Goal: Task Accomplishment & Management: Use online tool/utility

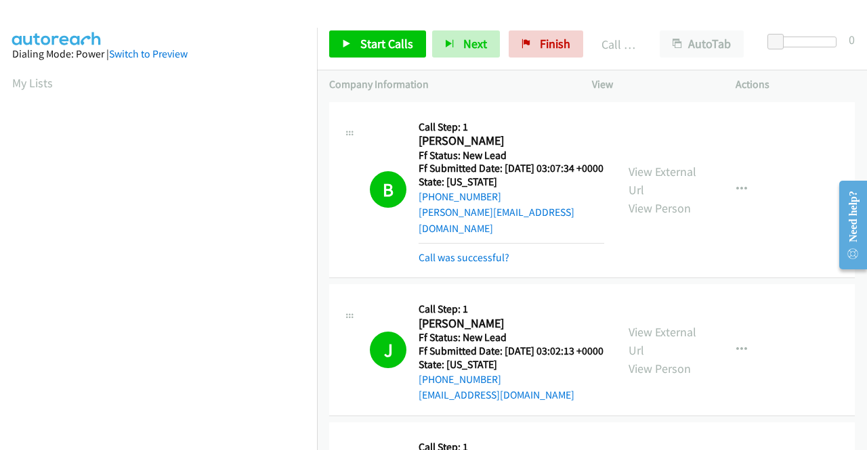
scroll to position [309, 0]
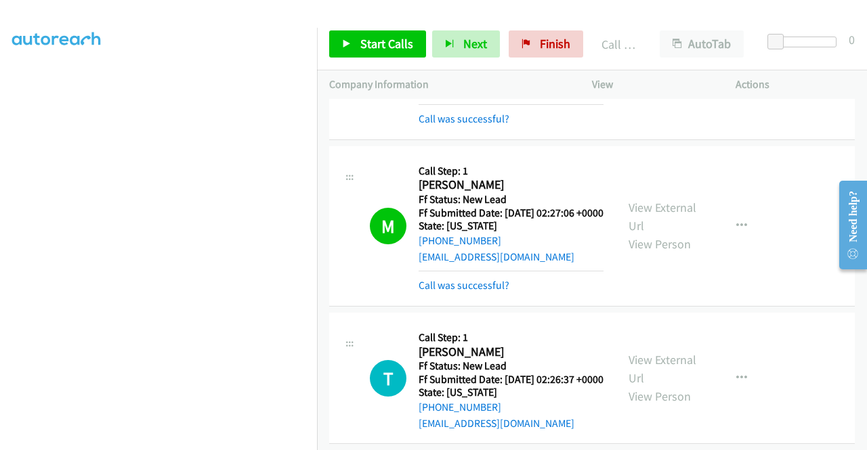
click at [797, 133] on div "G Callback Scheduled Call Step: 1 [PERSON_NAME] America/New_York Ff Status: New…" at bounding box center [591, 60] width 525 height 160
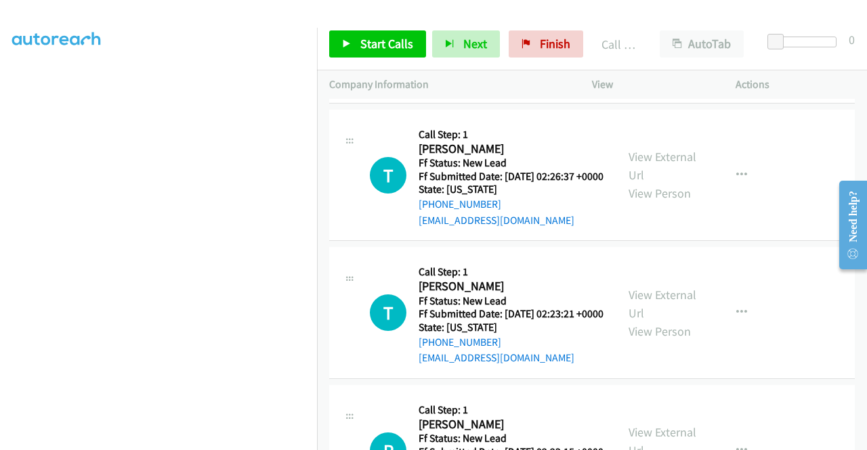
scroll to position [2384, 0]
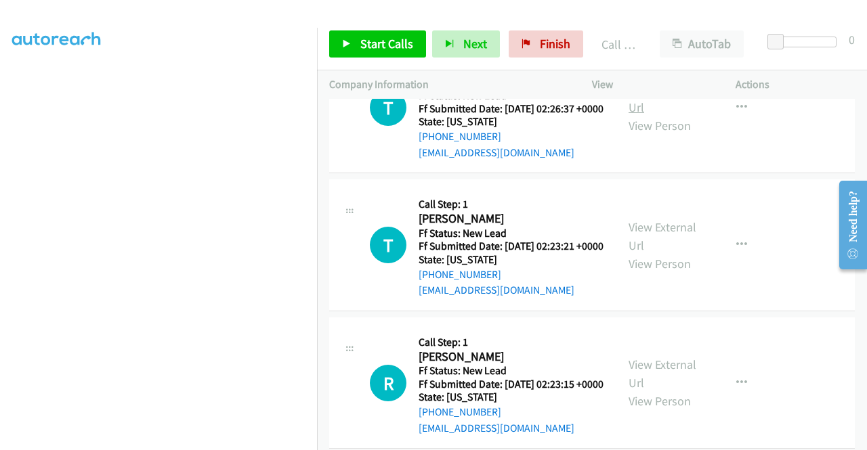
click at [680, 115] on link "View External Url" at bounding box center [662, 98] width 68 height 34
click at [664, 253] on link "View External Url" at bounding box center [662, 236] width 68 height 34
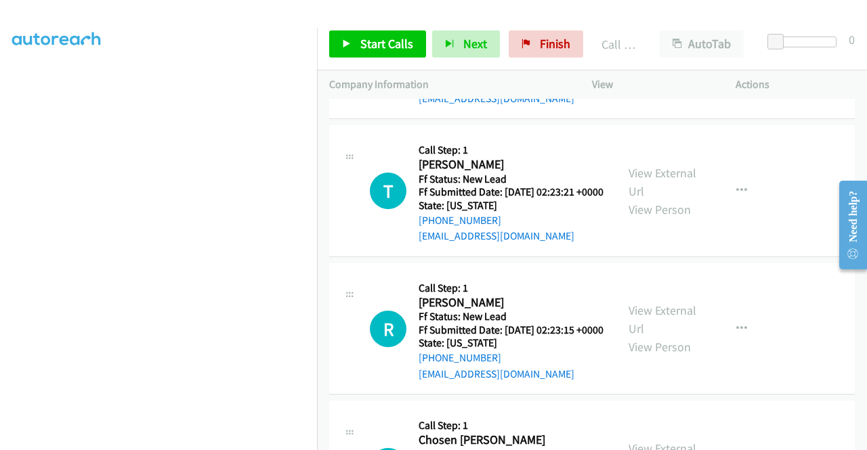
scroll to position [2519, 0]
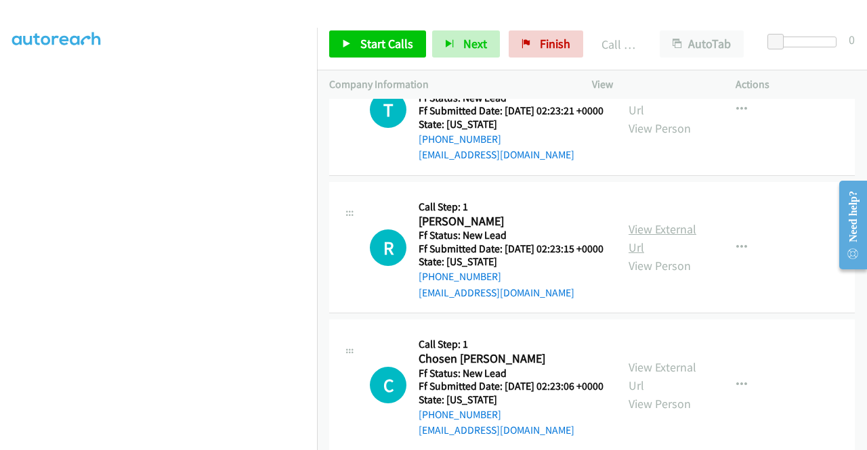
click at [664, 255] on link "View External Url" at bounding box center [662, 238] width 68 height 34
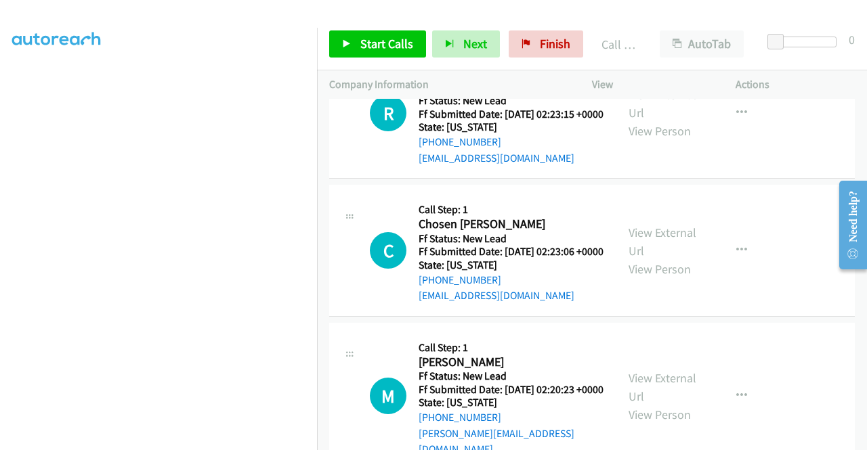
scroll to position [2655, 0]
click at [669, 258] on link "View External Url" at bounding box center [662, 241] width 68 height 34
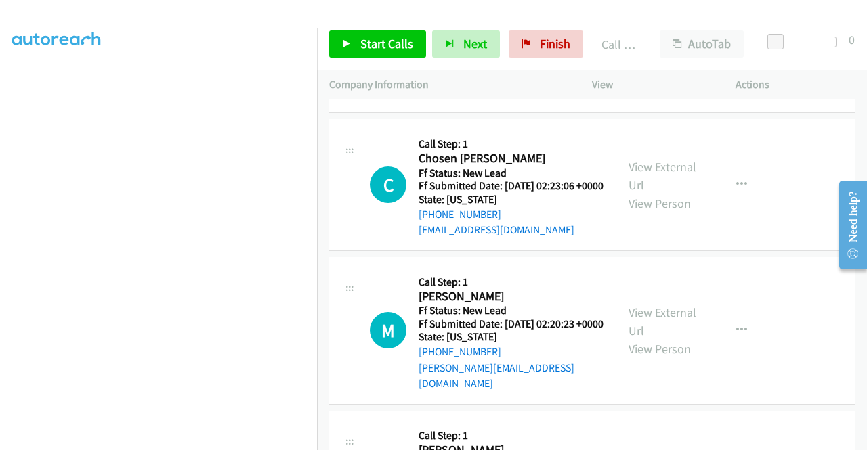
scroll to position [2790, 0]
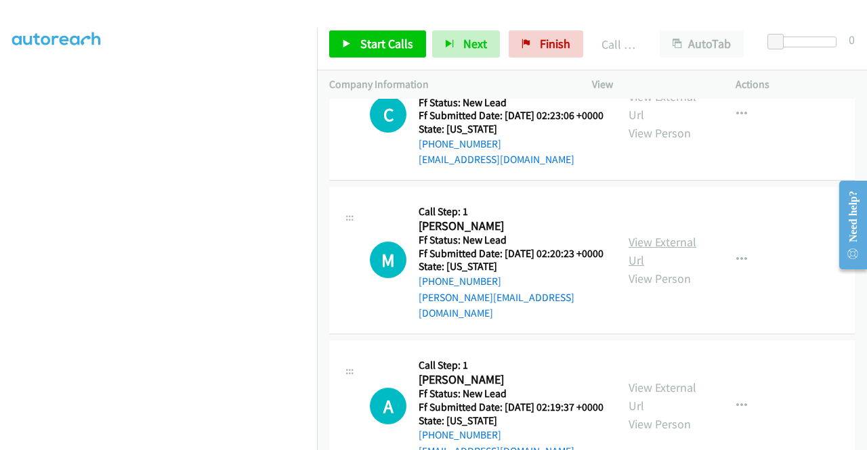
click at [671, 268] on link "View External Url" at bounding box center [662, 251] width 68 height 34
click at [353, 39] on link "Start Calls" at bounding box center [377, 43] width 97 height 27
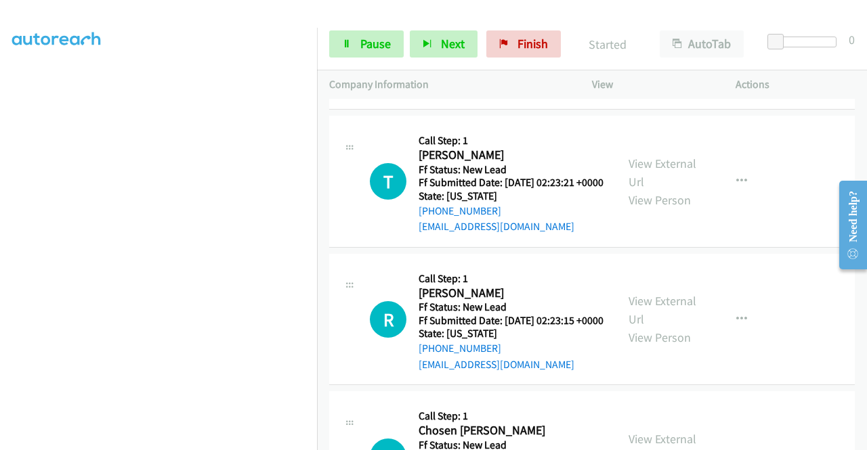
scroll to position [2451, 0]
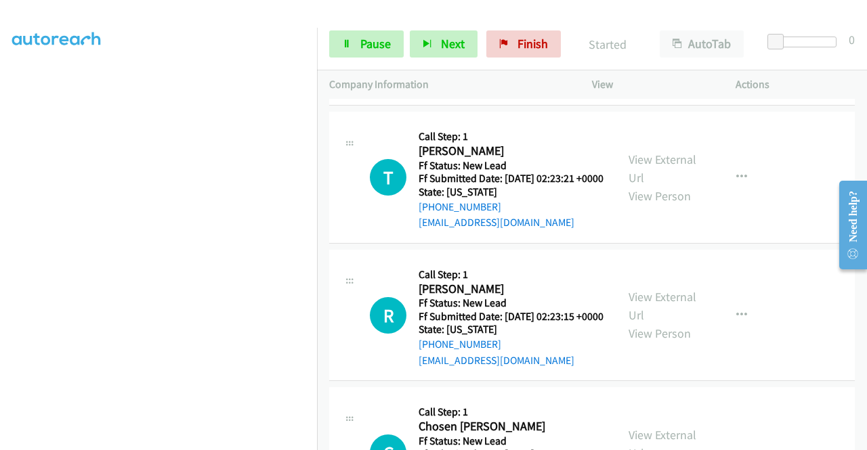
drag, startPoint x: 520, startPoint y: 211, endPoint x: 432, endPoint y: 219, distance: 88.4
click at [432, 77] on div "[PHONE_NUMBER]" at bounding box center [510, 69] width 185 height 16
copy link "[PHONE_NUMBER]"
click at [360, 50] on span "Pause" at bounding box center [375, 44] width 30 height 16
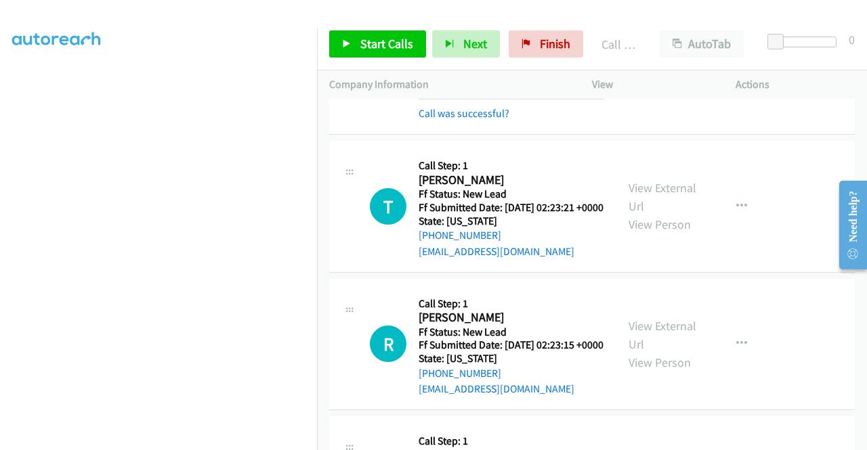
scroll to position [309, 0]
drag, startPoint x: 360, startPoint y: 41, endPoint x: 406, endPoint y: 31, distance: 47.8
click at [360, 41] on span "Start Calls" at bounding box center [386, 44] width 53 height 16
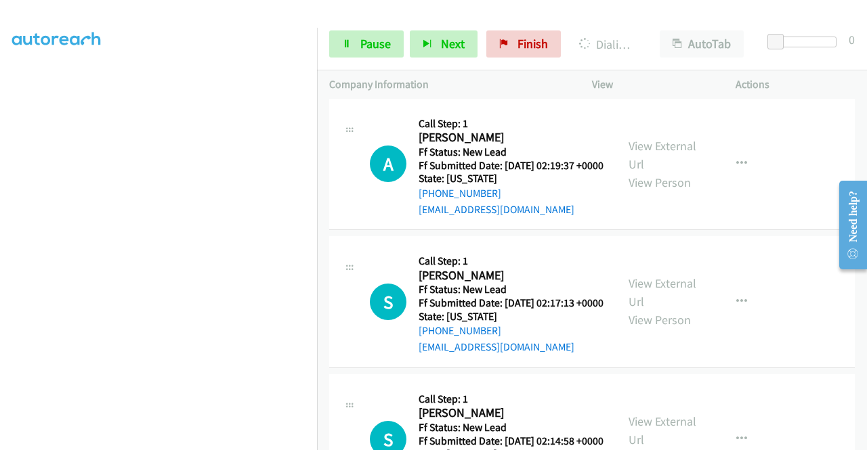
scroll to position [3129, 0]
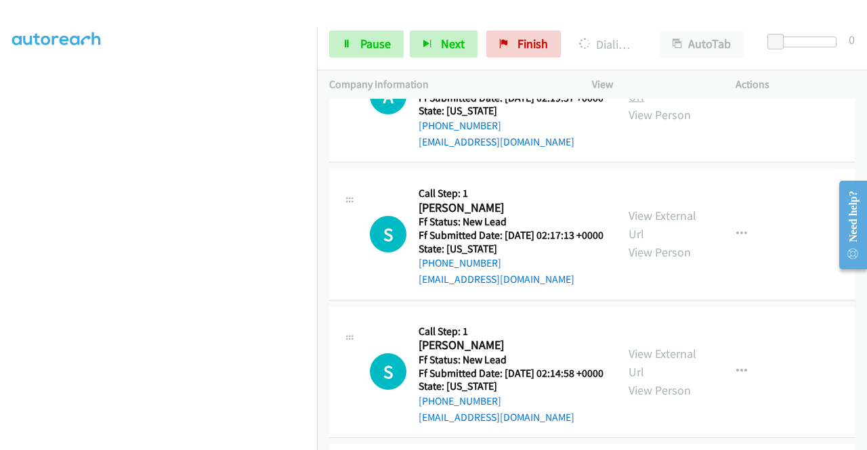
click at [670, 104] on link "View External Url" at bounding box center [662, 87] width 68 height 34
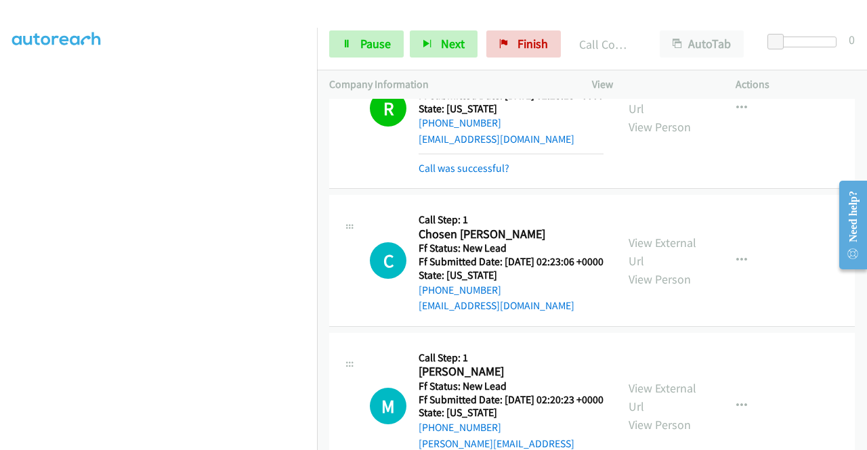
scroll to position [2751, 0]
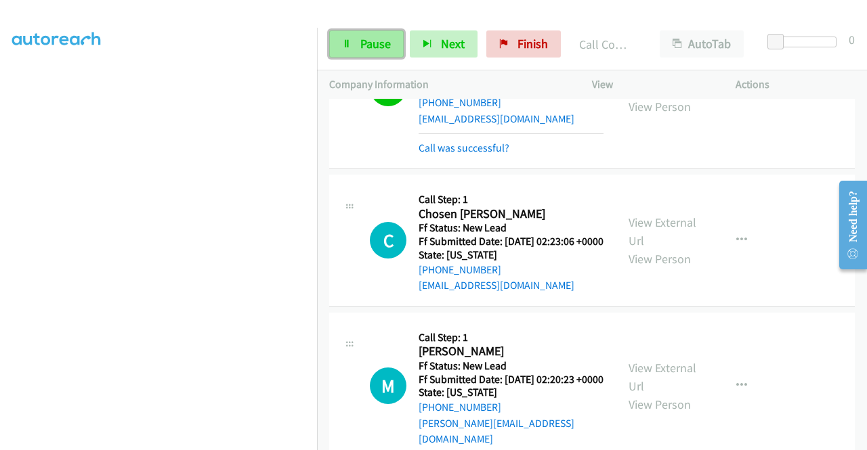
click at [370, 46] on span "Pause" at bounding box center [375, 44] width 30 height 16
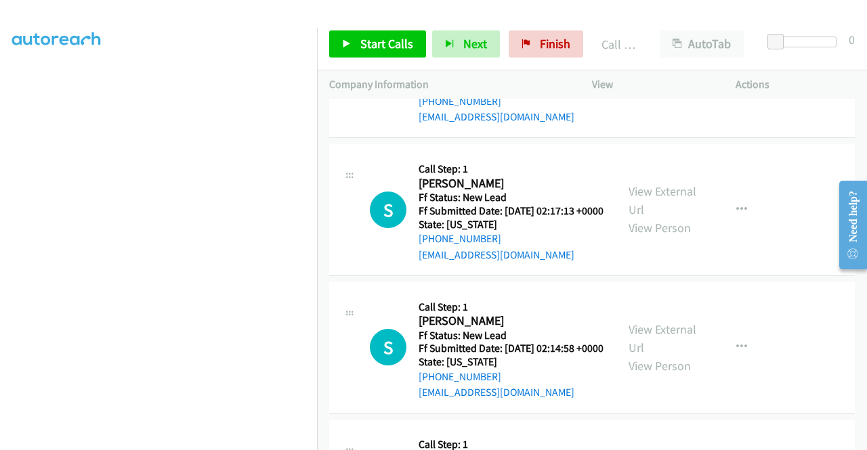
scroll to position [3292, 0]
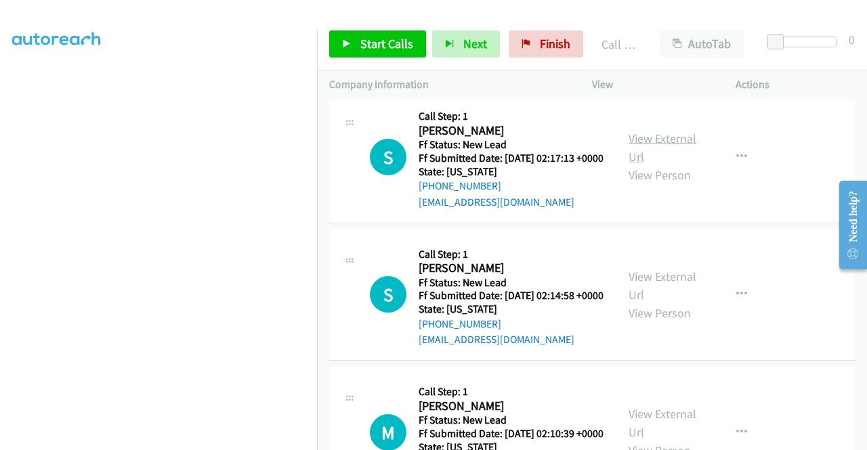
click at [664, 165] on link "View External Url" at bounding box center [662, 148] width 68 height 34
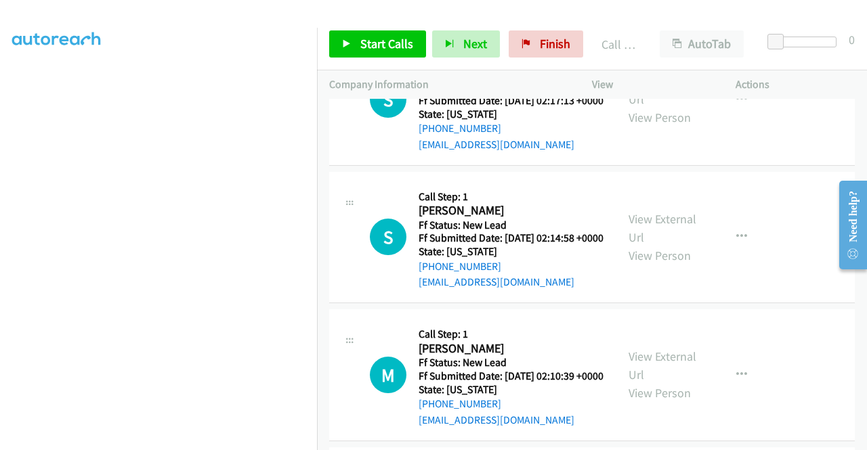
scroll to position [3428, 0]
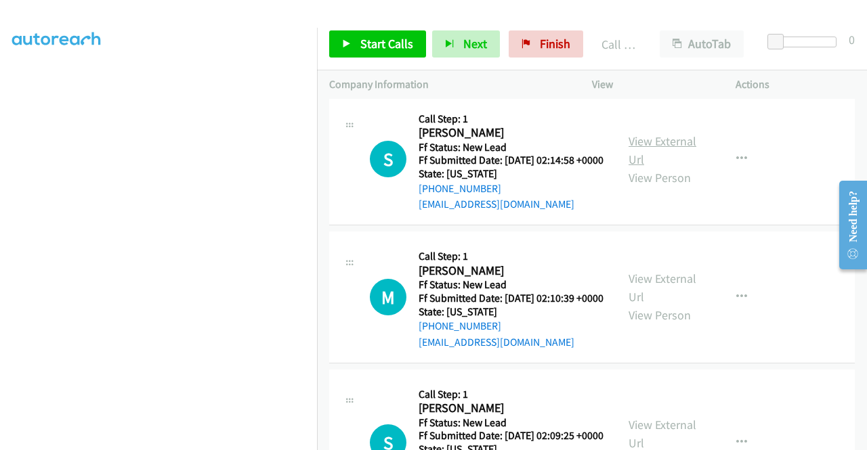
click at [680, 167] on link "View External Url" at bounding box center [662, 150] width 68 height 34
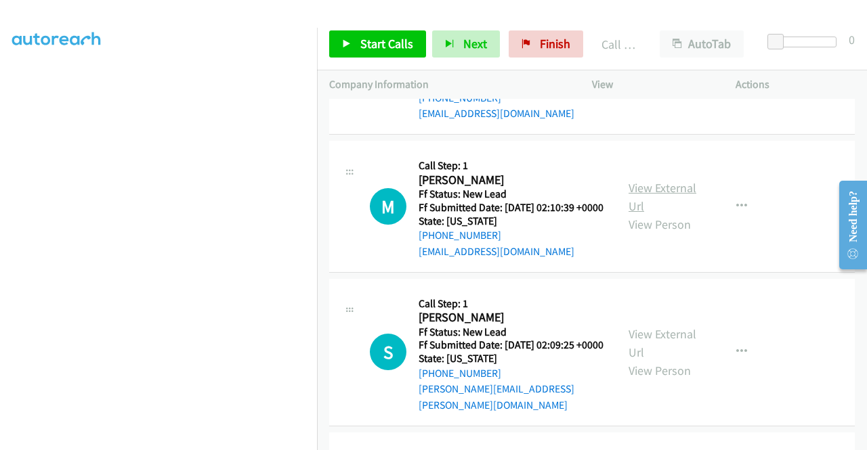
scroll to position [3563, 0]
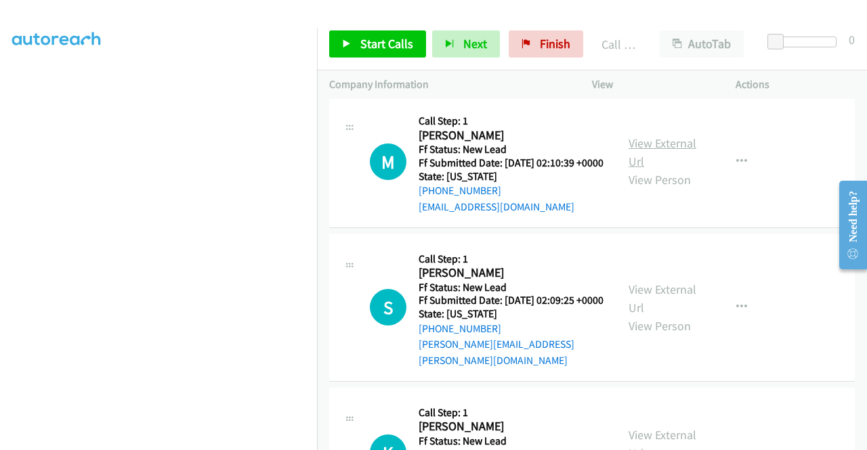
click at [677, 169] on link "View External Url" at bounding box center [662, 152] width 68 height 34
drag, startPoint x: 398, startPoint y: 41, endPoint x: 420, endPoint y: 55, distance: 25.9
click at [398, 41] on span "Start Calls" at bounding box center [386, 44] width 53 height 16
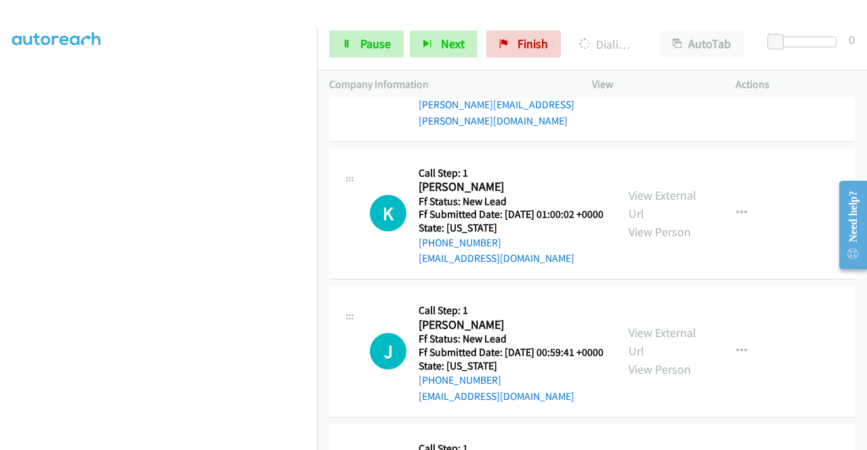
scroll to position [3902, 0]
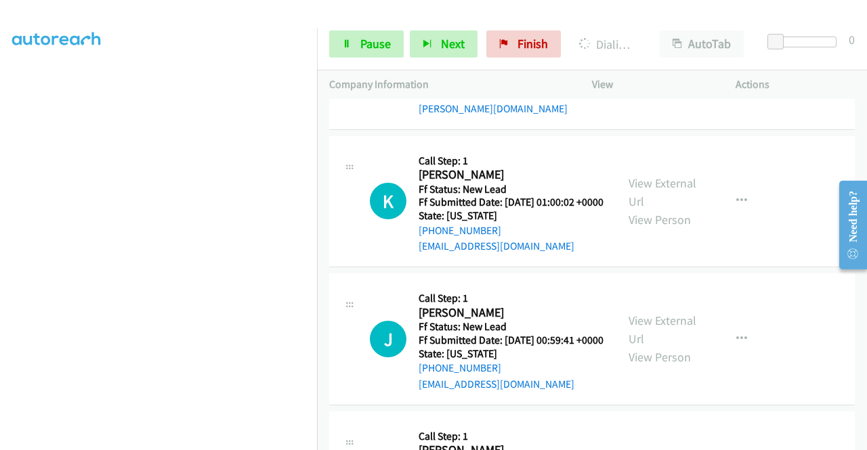
click at [672, 63] on link "View External Url" at bounding box center [662, 46] width 68 height 34
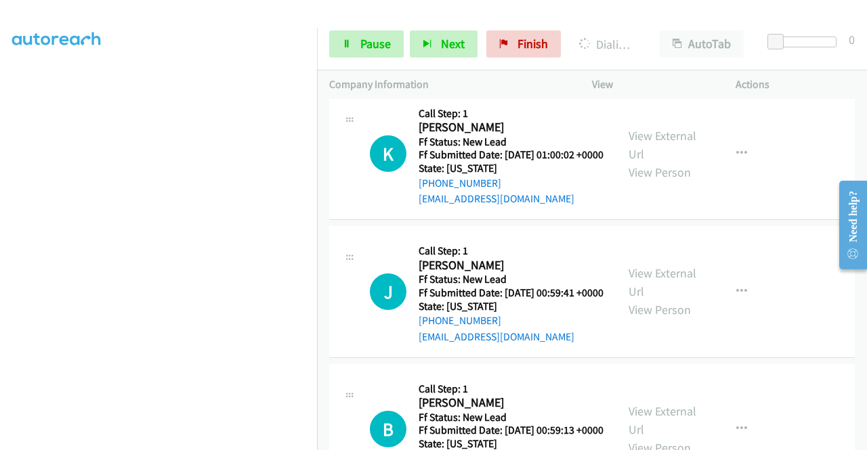
scroll to position [3970, 0]
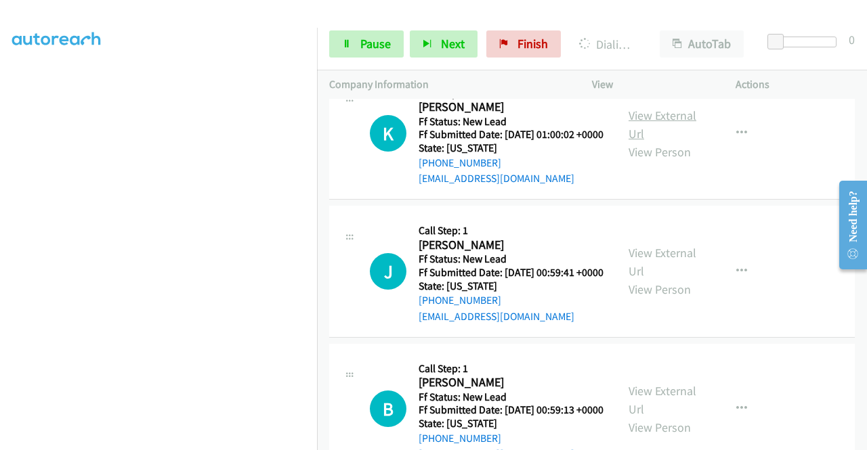
click at [670, 142] on link "View External Url" at bounding box center [662, 125] width 68 height 34
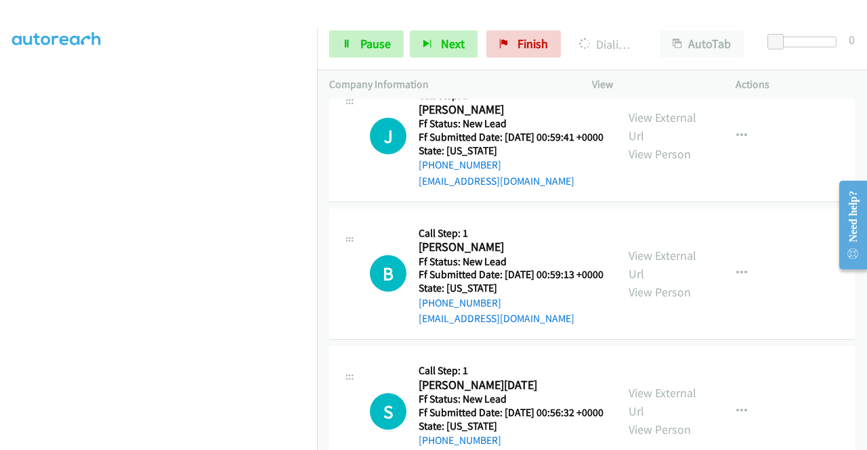
scroll to position [4105, 0]
click at [651, 144] on link "View External Url" at bounding box center [662, 127] width 68 height 34
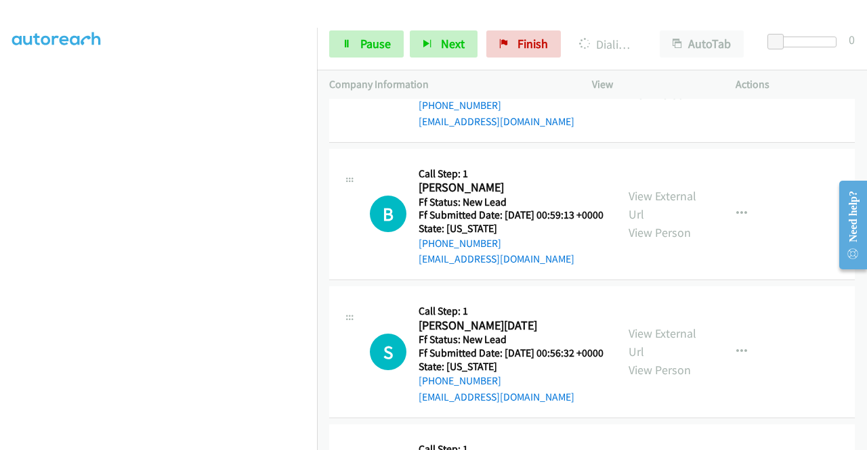
scroll to position [4308, 0]
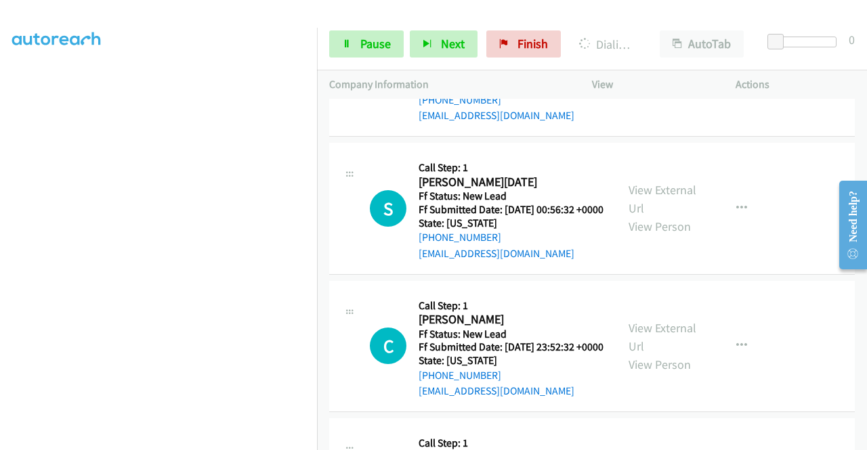
click at [654, 79] on link "View External Url" at bounding box center [662, 62] width 68 height 34
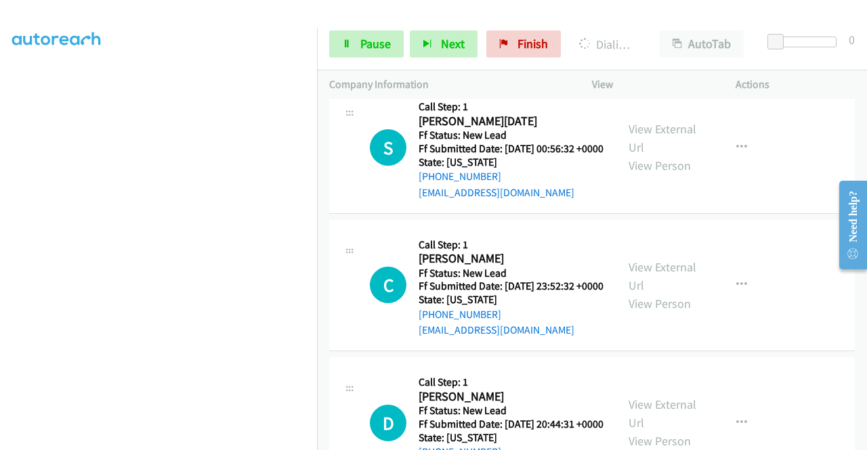
scroll to position [4444, 0]
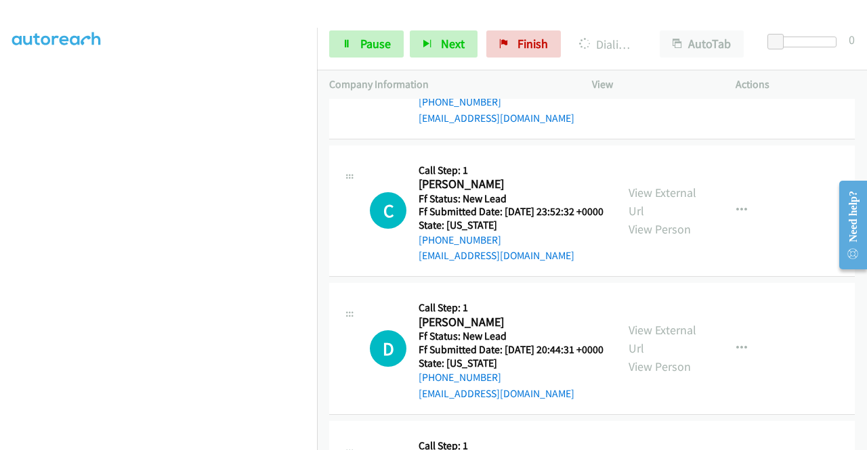
click at [663, 81] on link "View External Url" at bounding box center [662, 64] width 68 height 34
drag, startPoint x: 559, startPoint y: 10, endPoint x: 322, endPoint y: 83, distance: 247.8
click at [559, 10] on div at bounding box center [427, 26] width 855 height 52
drag, startPoint x: 326, startPoint y: 59, endPoint x: 343, endPoint y: 50, distance: 19.1
click at [333, 56] on div "Start Calls Pause Next Finish Dialing [PERSON_NAME] AutoTab AutoTab 0" at bounding box center [592, 44] width 550 height 52
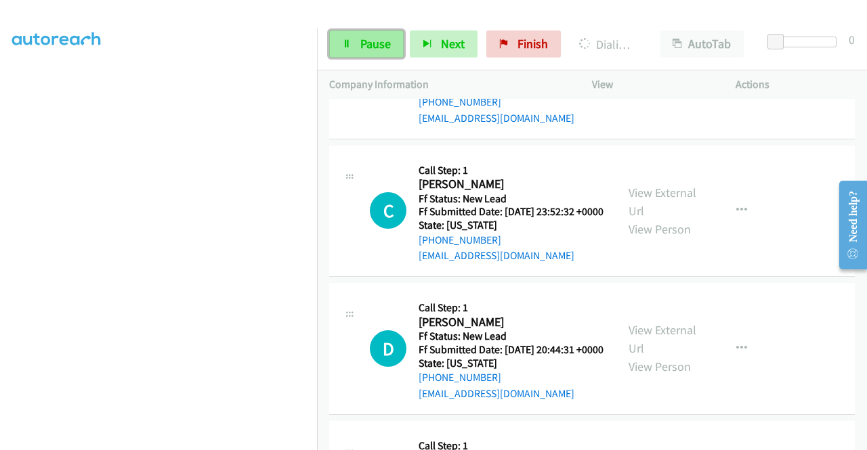
click at [343, 50] on link "Pause" at bounding box center [366, 43] width 74 height 27
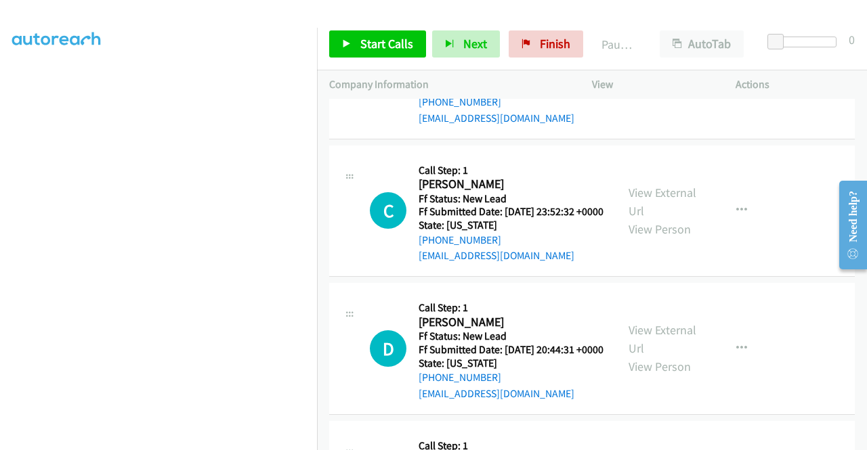
scroll to position [4473, 0]
click at [746, 26] on div "Start Calls Pause Next Finish Call Completed AutoTab AutoTab 0" at bounding box center [592, 44] width 550 height 52
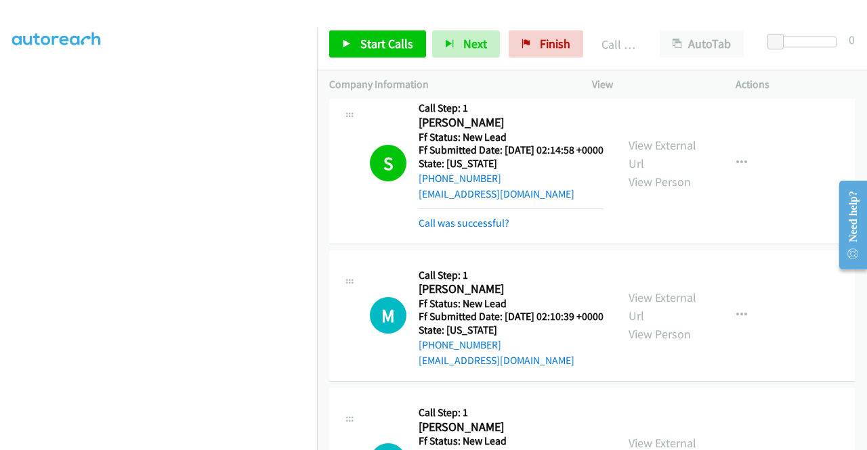
scroll to position [3728, 0]
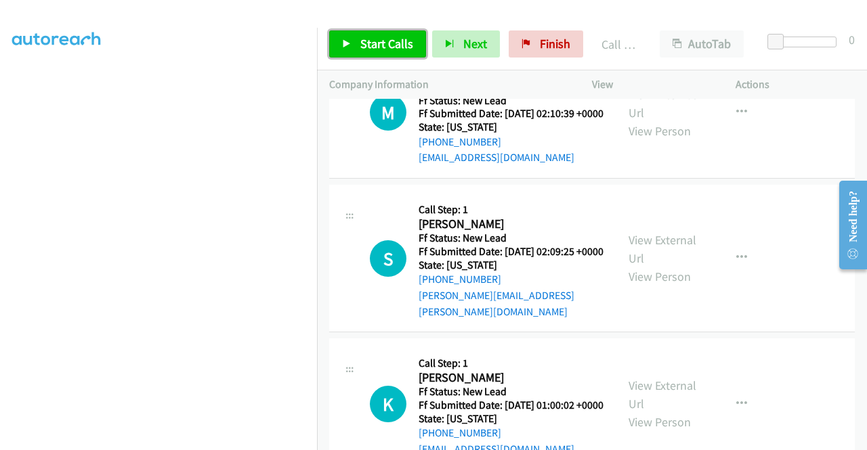
click at [383, 43] on span "Start Calls" at bounding box center [386, 44] width 53 height 16
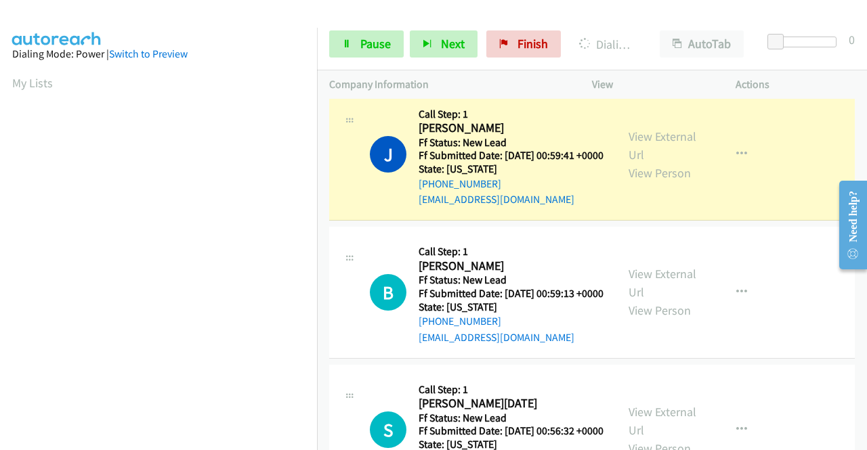
scroll to position [309, 0]
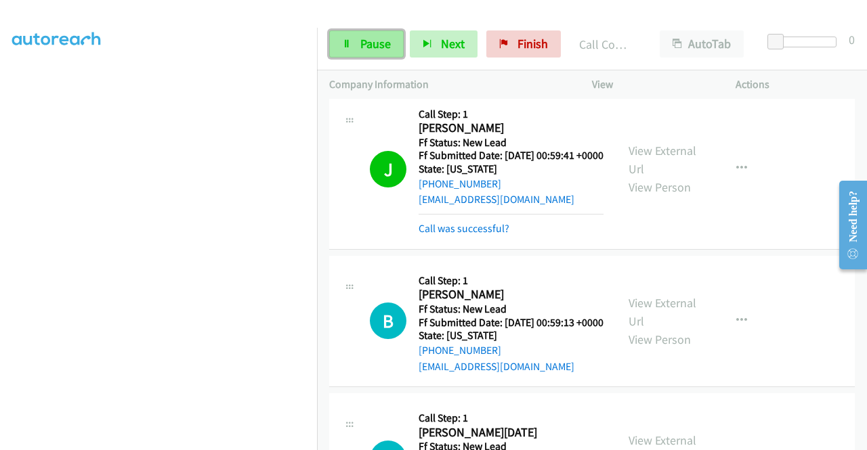
click at [366, 45] on span "Pause" at bounding box center [375, 44] width 30 height 16
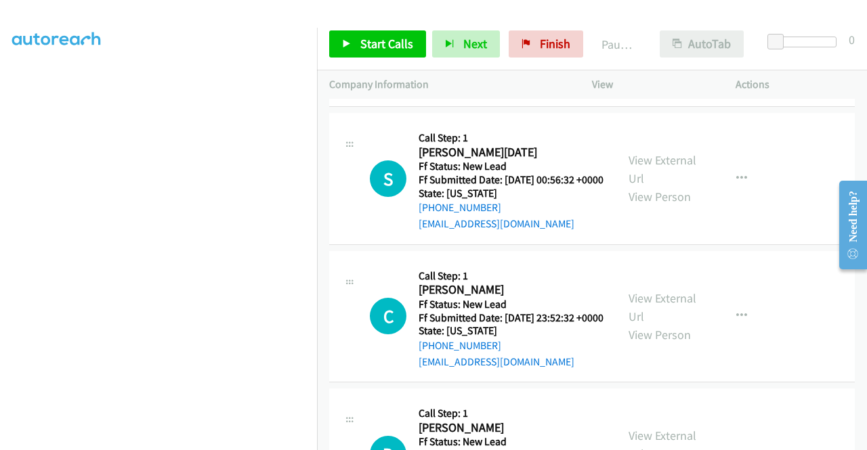
scroll to position [4473, 0]
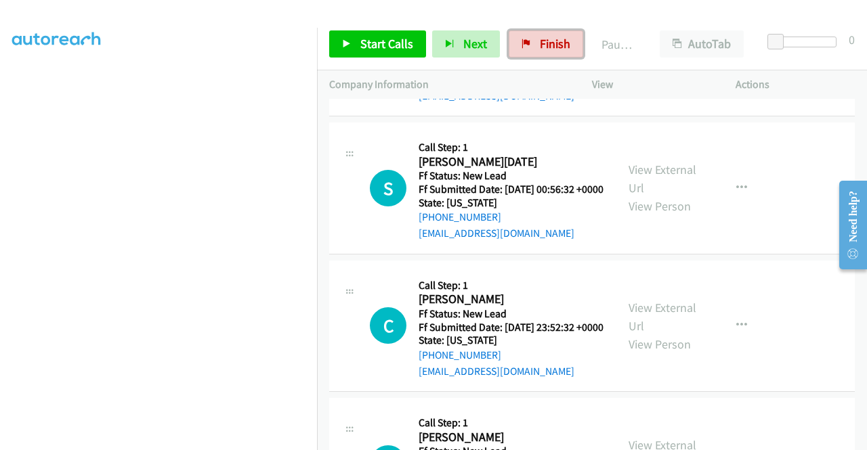
drag, startPoint x: 555, startPoint y: 45, endPoint x: 482, endPoint y: 79, distance: 80.0
click at [555, 45] on span "Finish" at bounding box center [555, 44] width 30 height 16
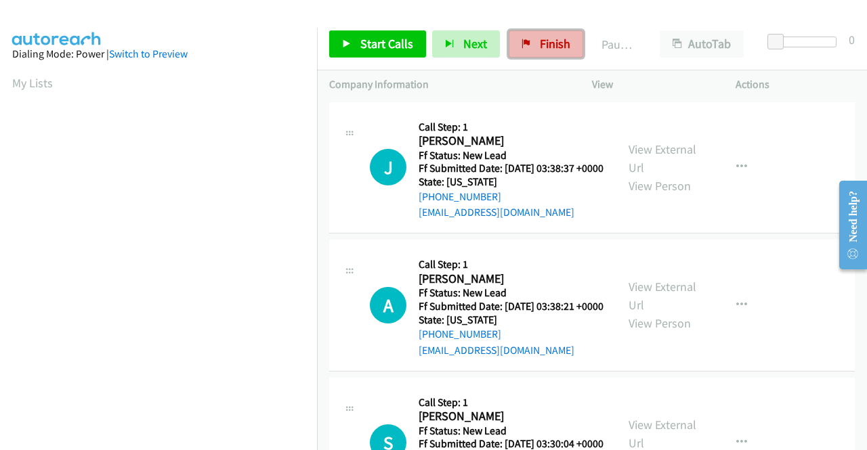
click at [556, 41] on span "Finish" at bounding box center [555, 44] width 30 height 16
